Goal: Information Seeking & Learning: Learn about a topic

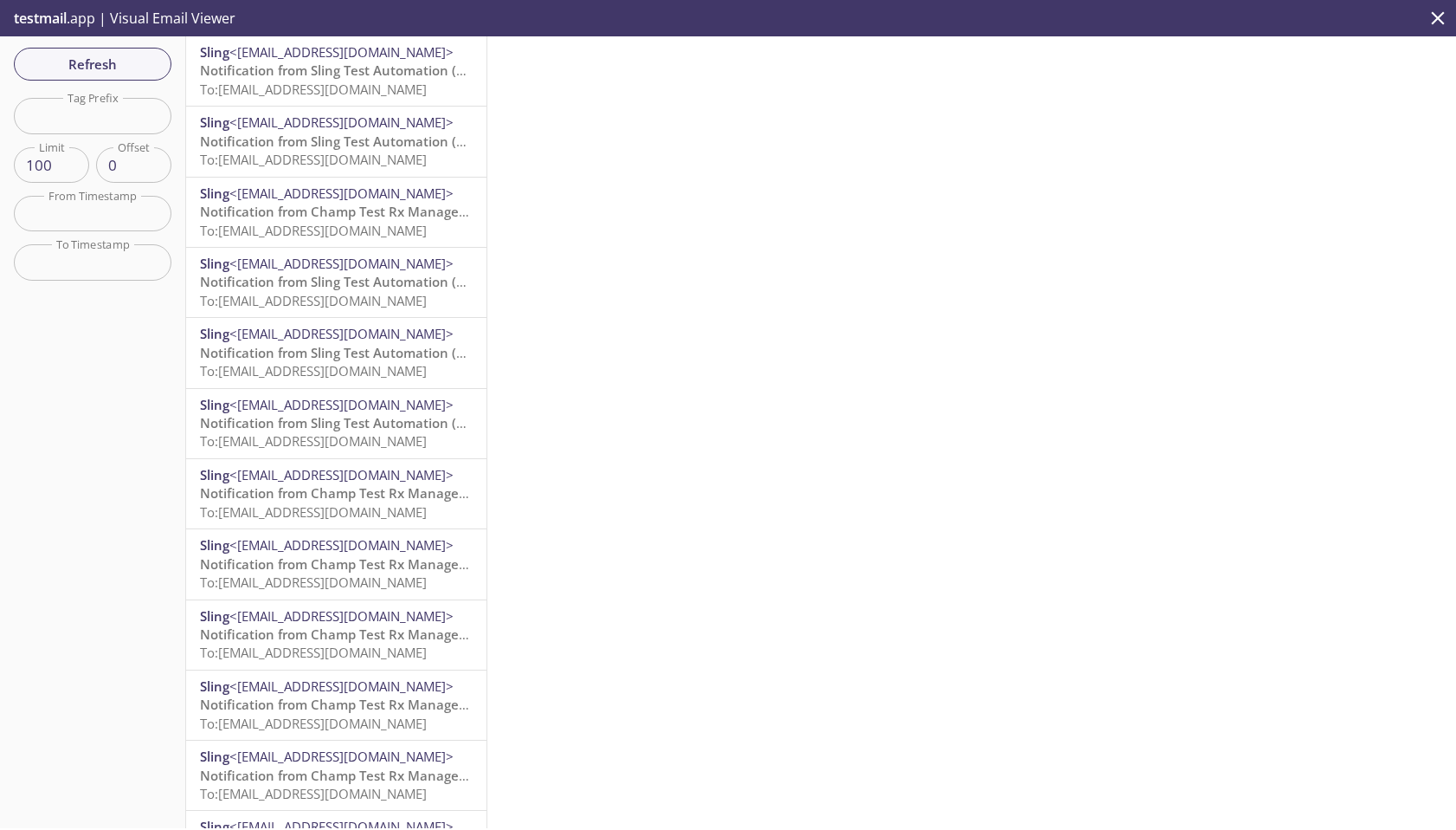
click at [334, 82] on span "To: slingauto.lite2em@inbox.testmail.app" at bounding box center [314, 89] width 227 height 17
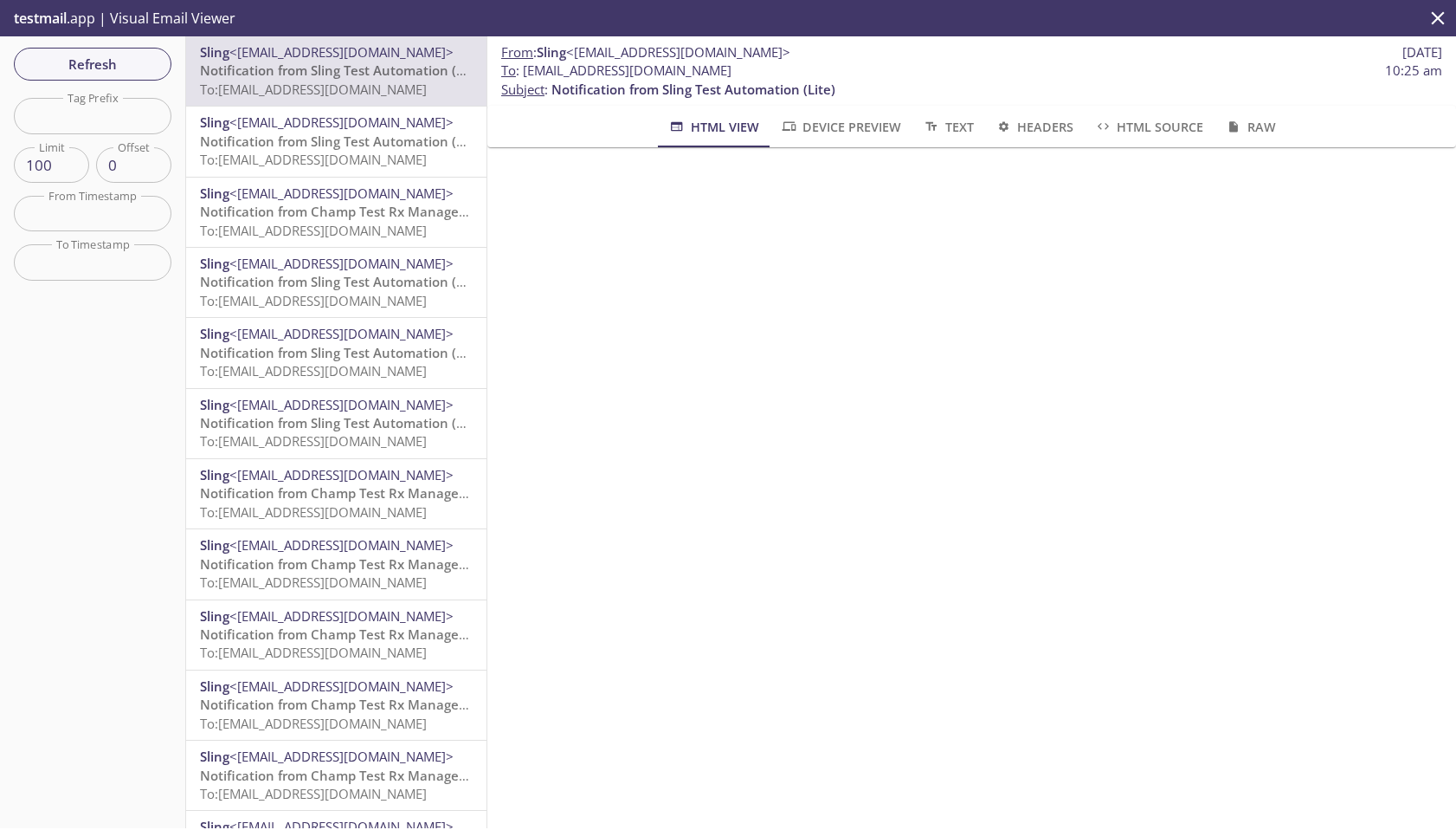
click at [333, 159] on span "To: slingauto.lite2em@inbox.testmail.app" at bounding box center [314, 159] width 227 height 17
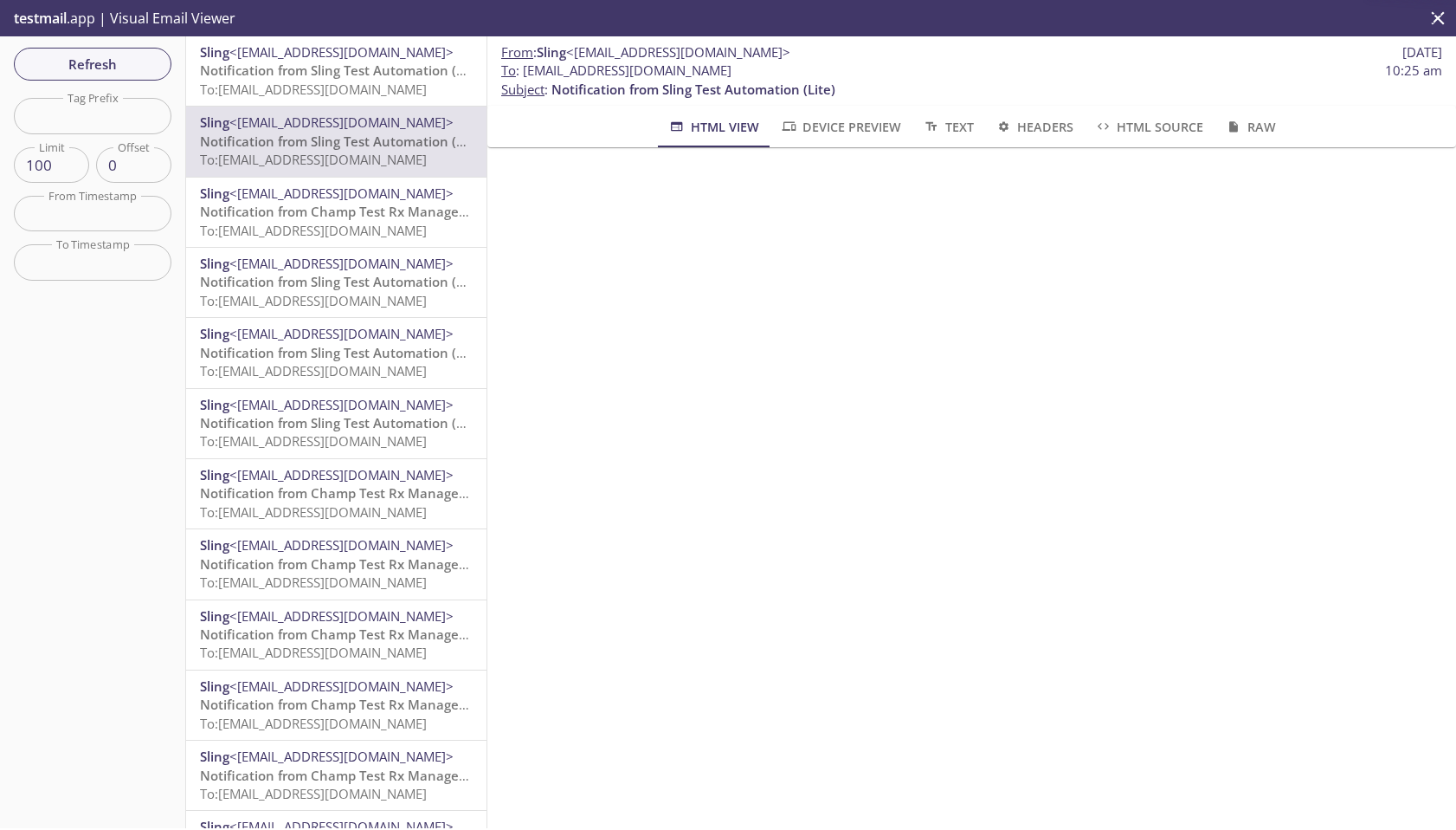
click at [350, 214] on span "Notification from Champ Test Rx Management Group" at bounding box center [367, 211] width 335 height 17
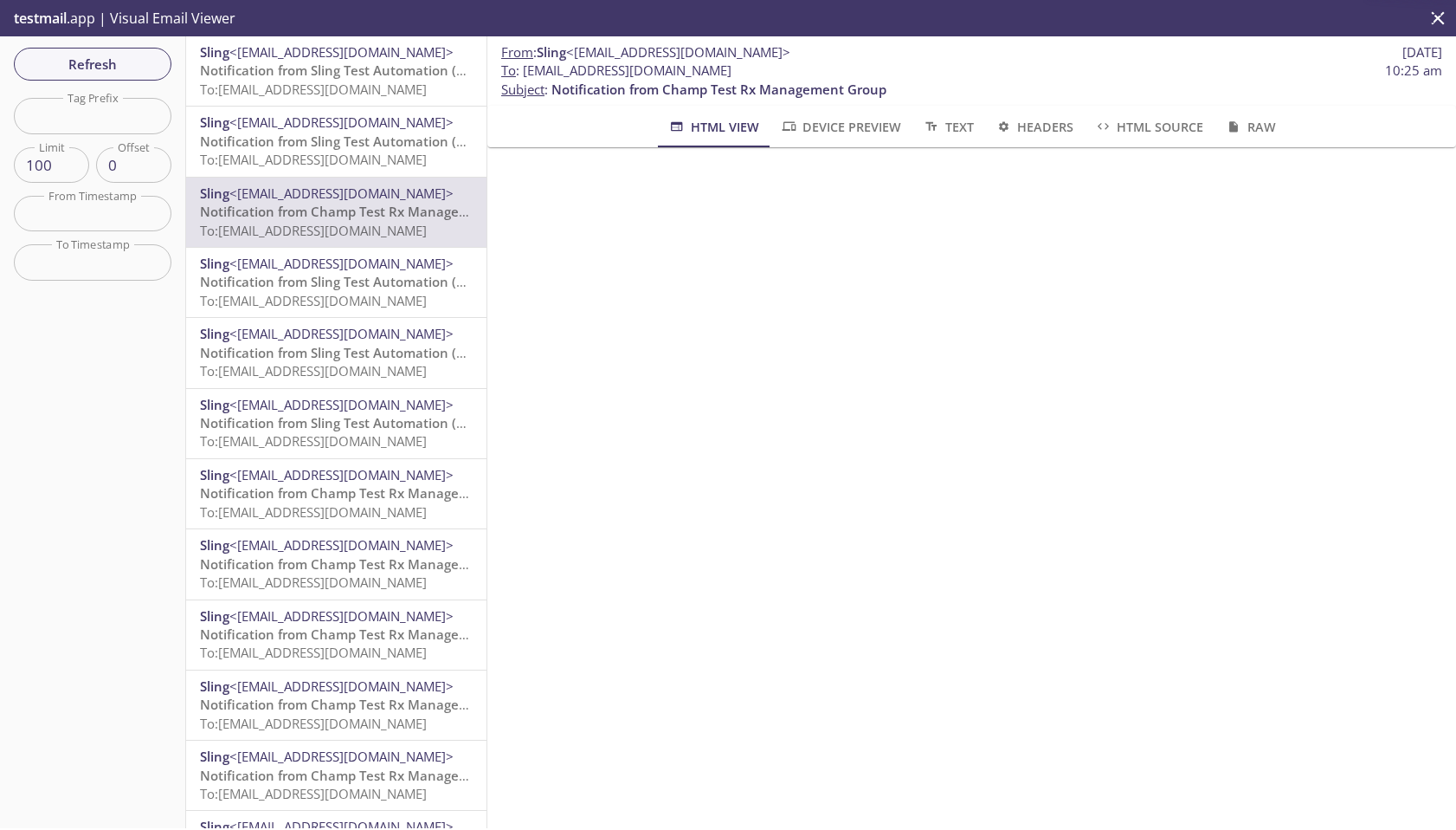
click at [357, 296] on span "To: slingauto.lite2em@inbox.testmail.app" at bounding box center [314, 301] width 227 height 17
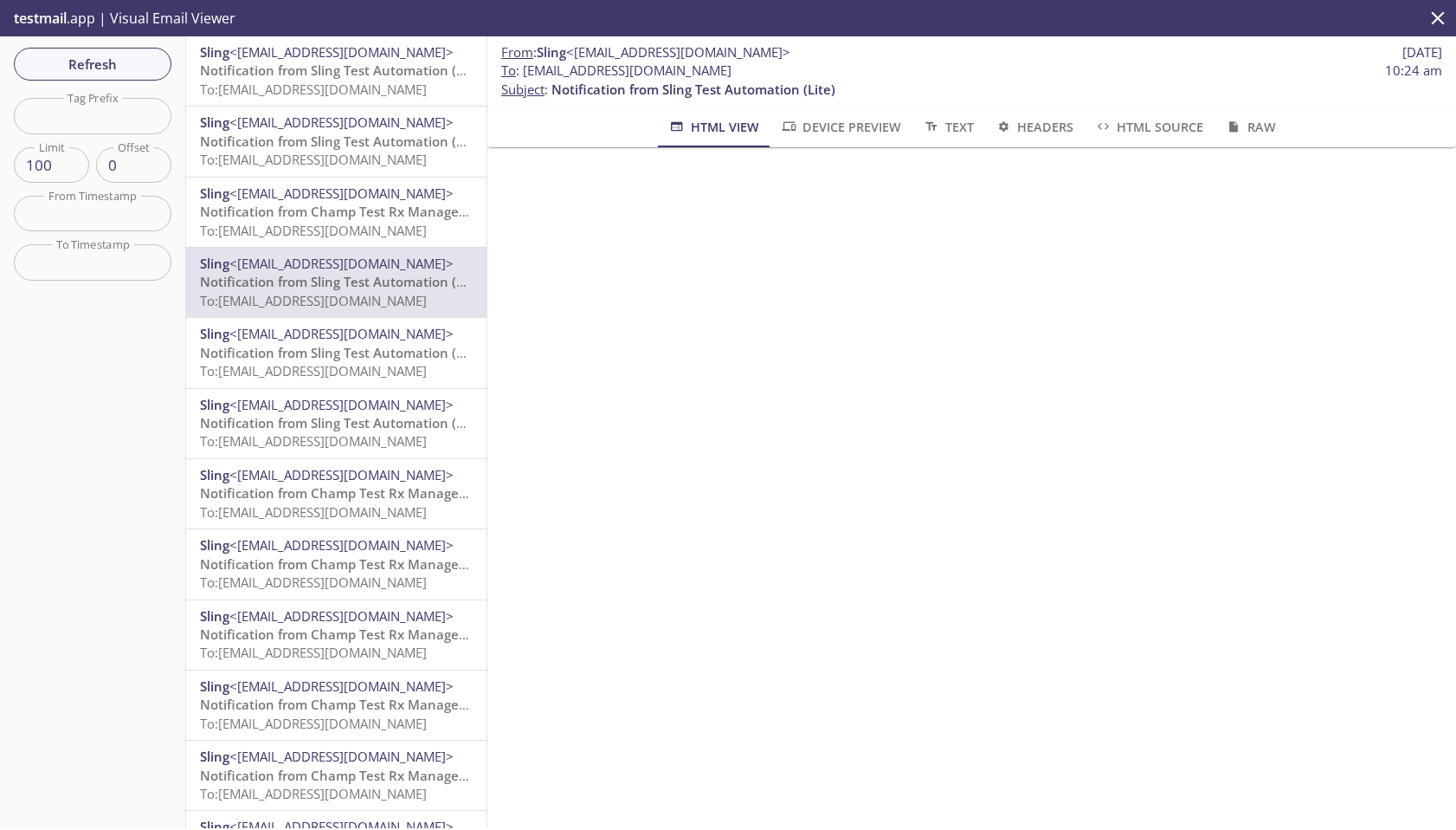
click at [49, 16] on span "testmail" at bounding box center [40, 18] width 53 height 19
click at [146, 16] on p "testmail .app | Visual Email Viewer" at bounding box center [123, 18] width 246 height 36
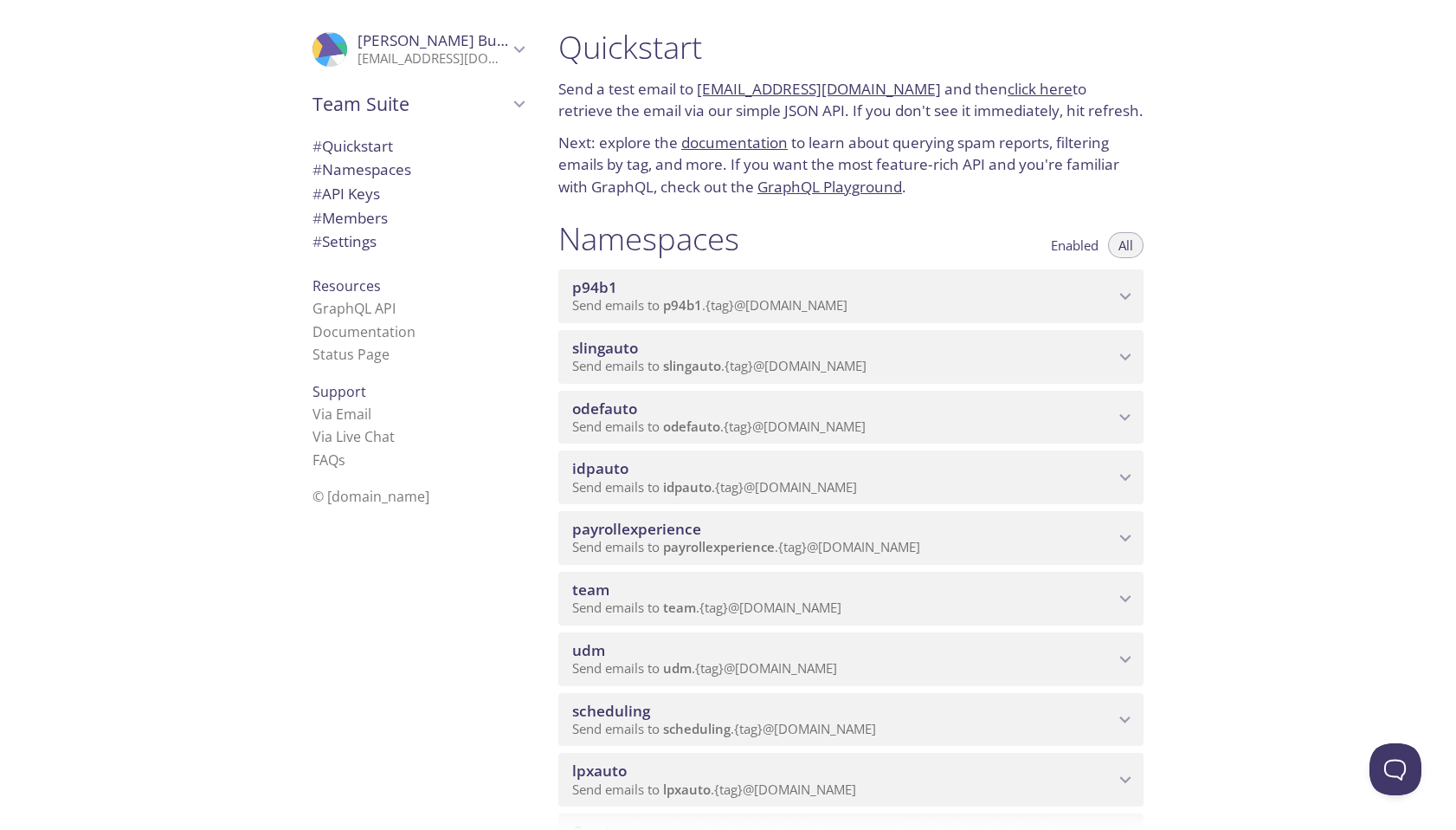
click at [812, 722] on span "Send emails to scheduling . {tag} @[DOMAIN_NAME]" at bounding box center [724, 729] width 304 height 17
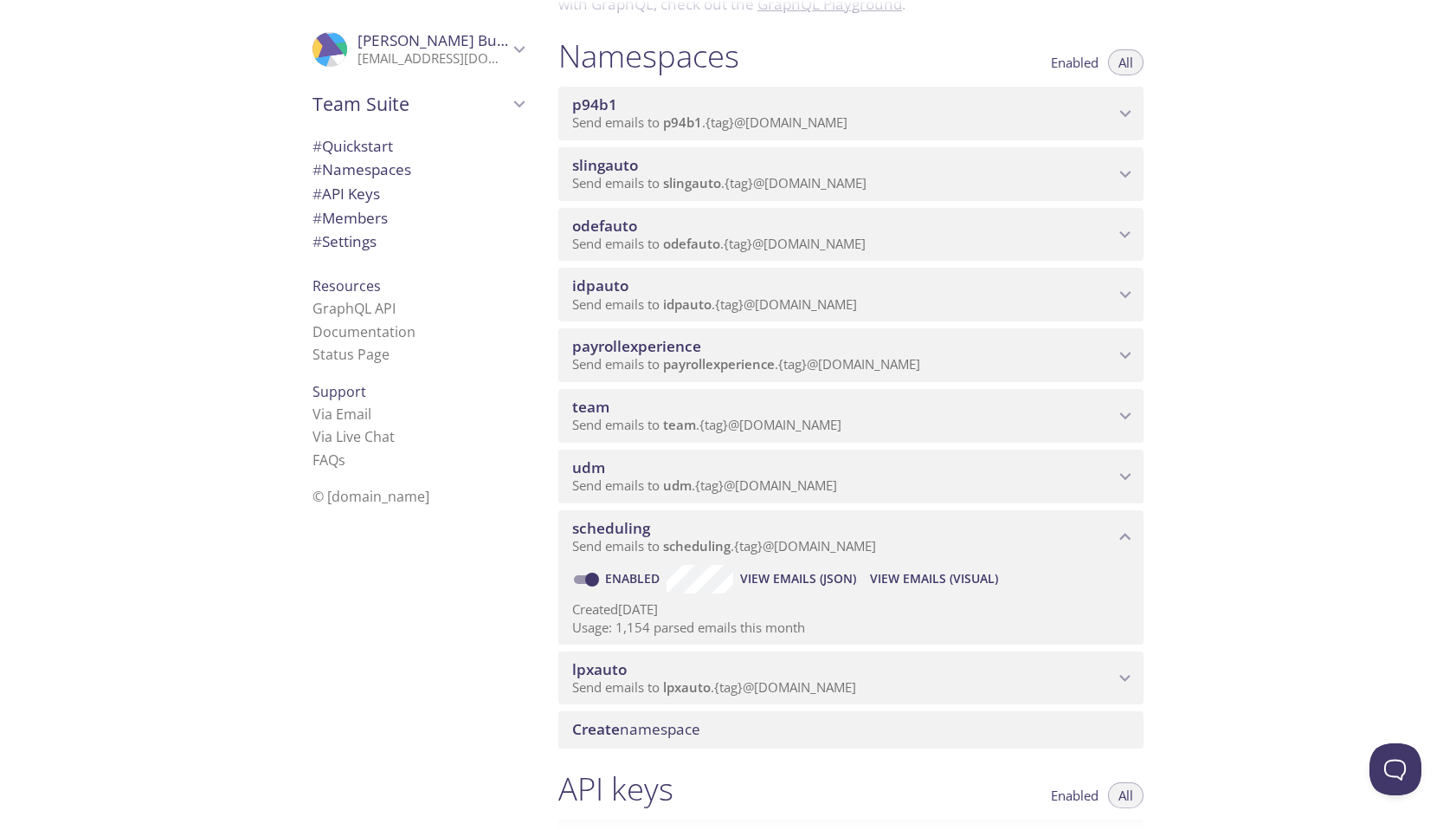
scroll to position [320, 0]
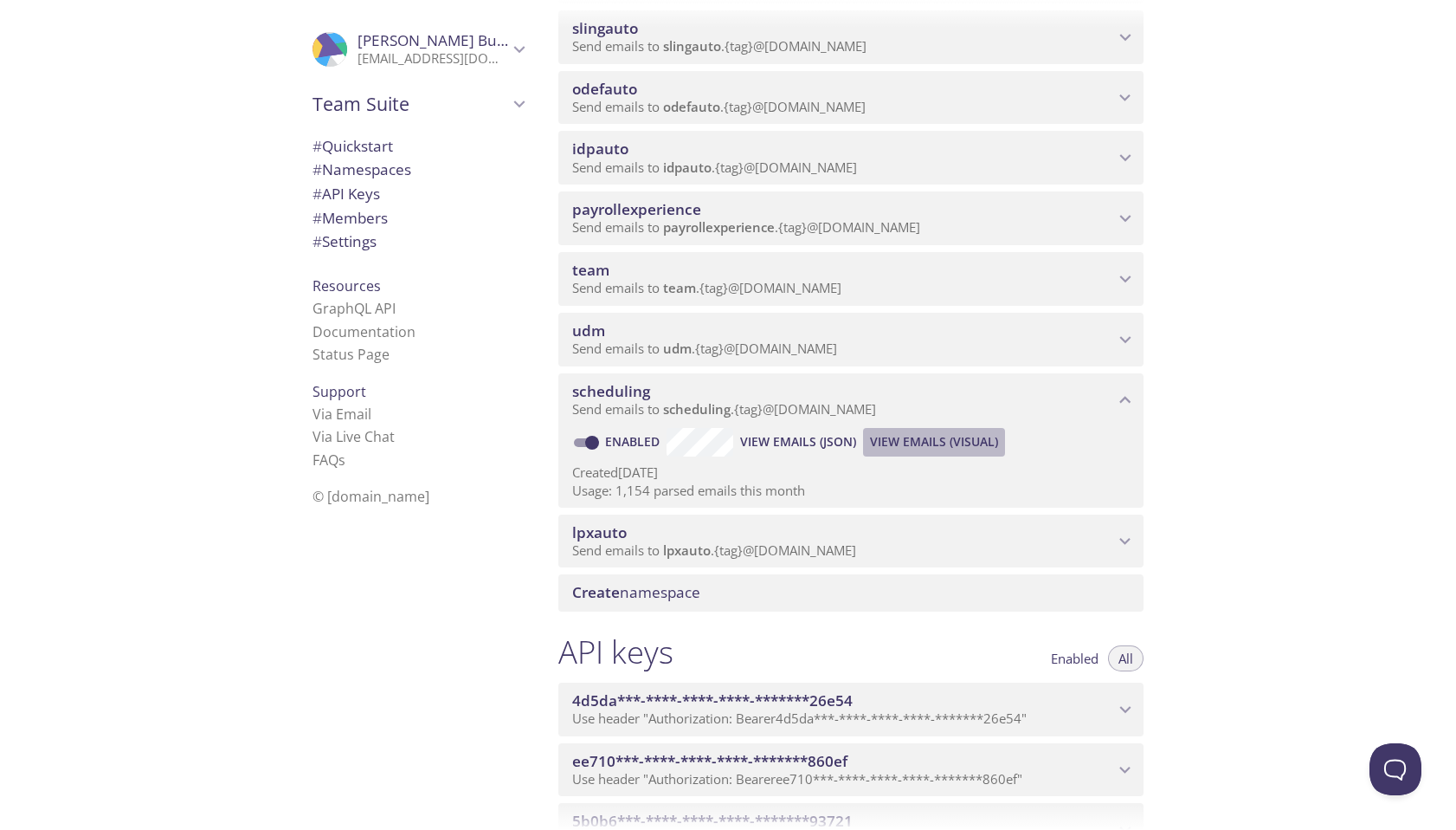
click at [949, 439] on span "View Emails (Visual)" at bounding box center [935, 442] width 128 height 21
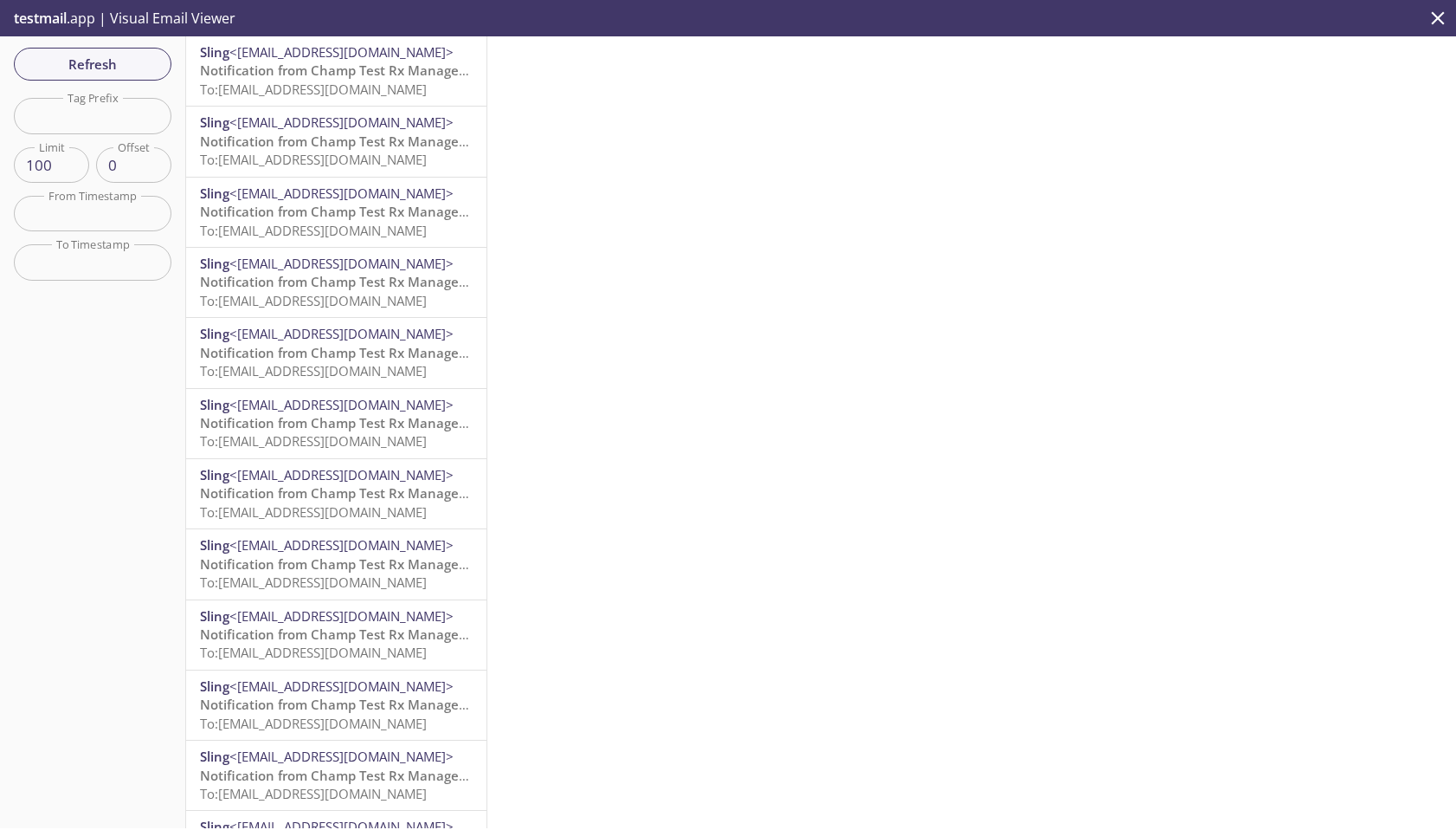
click at [359, 81] on span "To: [EMAIL_ADDRESS][DOMAIN_NAME]" at bounding box center [314, 89] width 227 height 17
